Goal: Navigation & Orientation: Understand site structure

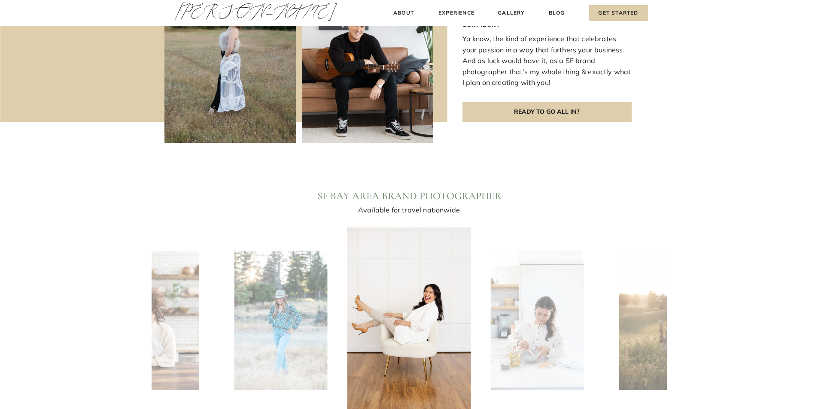
scroll to position [472, 0]
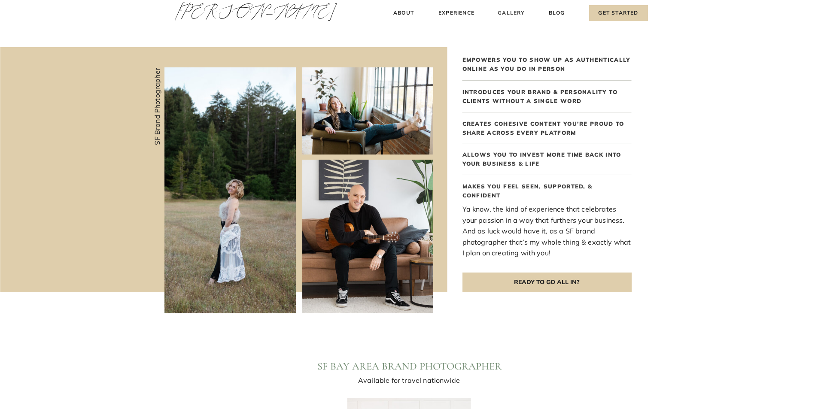
click at [525, 11] on h3 "Gallery" at bounding box center [511, 13] width 29 height 9
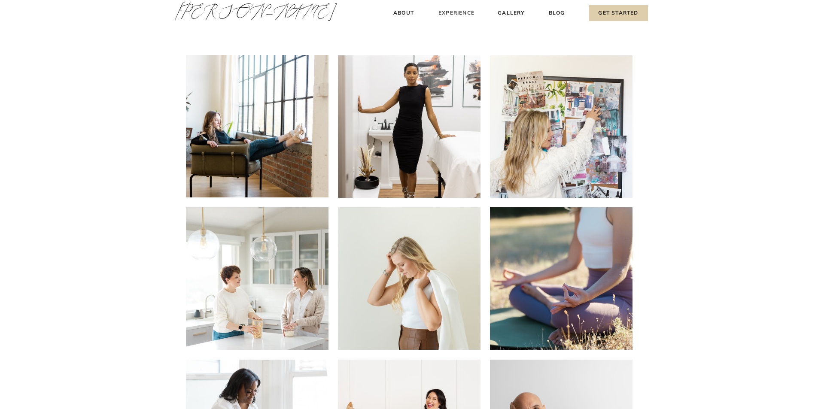
click at [456, 14] on h3 "Experience" at bounding box center [456, 13] width 38 height 9
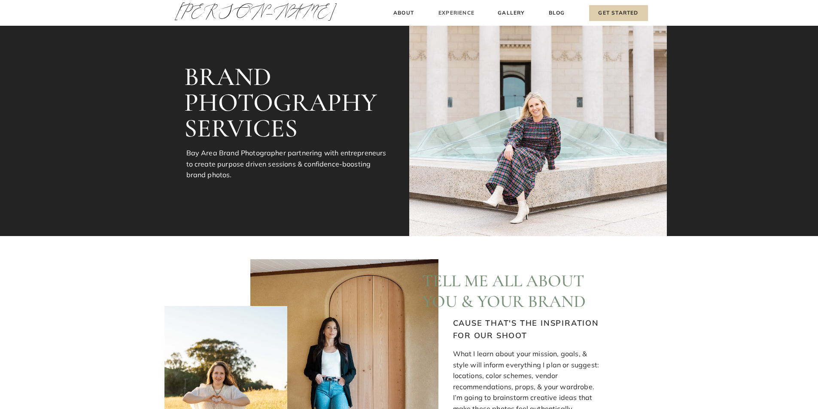
click at [457, 12] on h3 "Experience" at bounding box center [456, 13] width 38 height 9
click at [209, 5] on h3 "[PERSON_NAME]" at bounding box center [215, 14] width 80 height 29
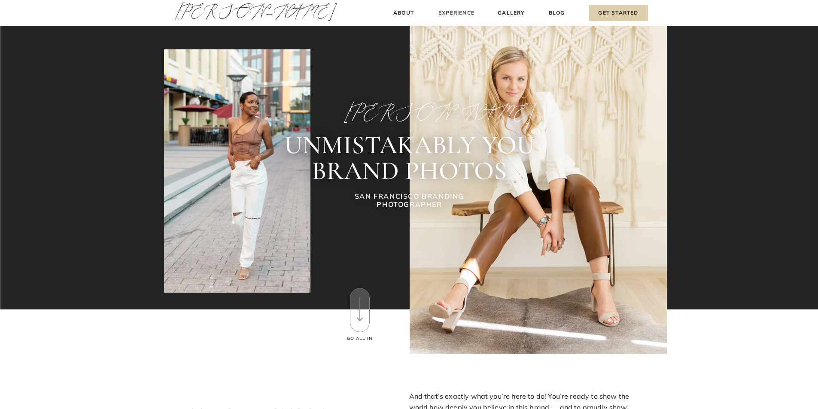
click at [451, 9] on h3 "Experience" at bounding box center [456, 13] width 38 height 9
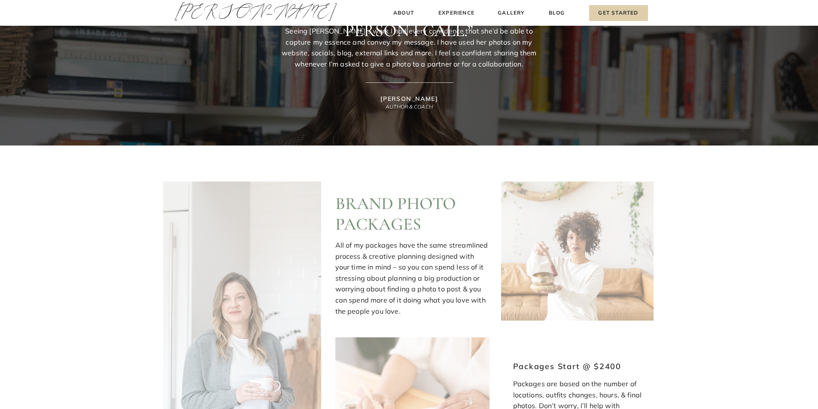
scroll to position [773, 0]
